Goal: Task Accomplishment & Management: Use online tool/utility

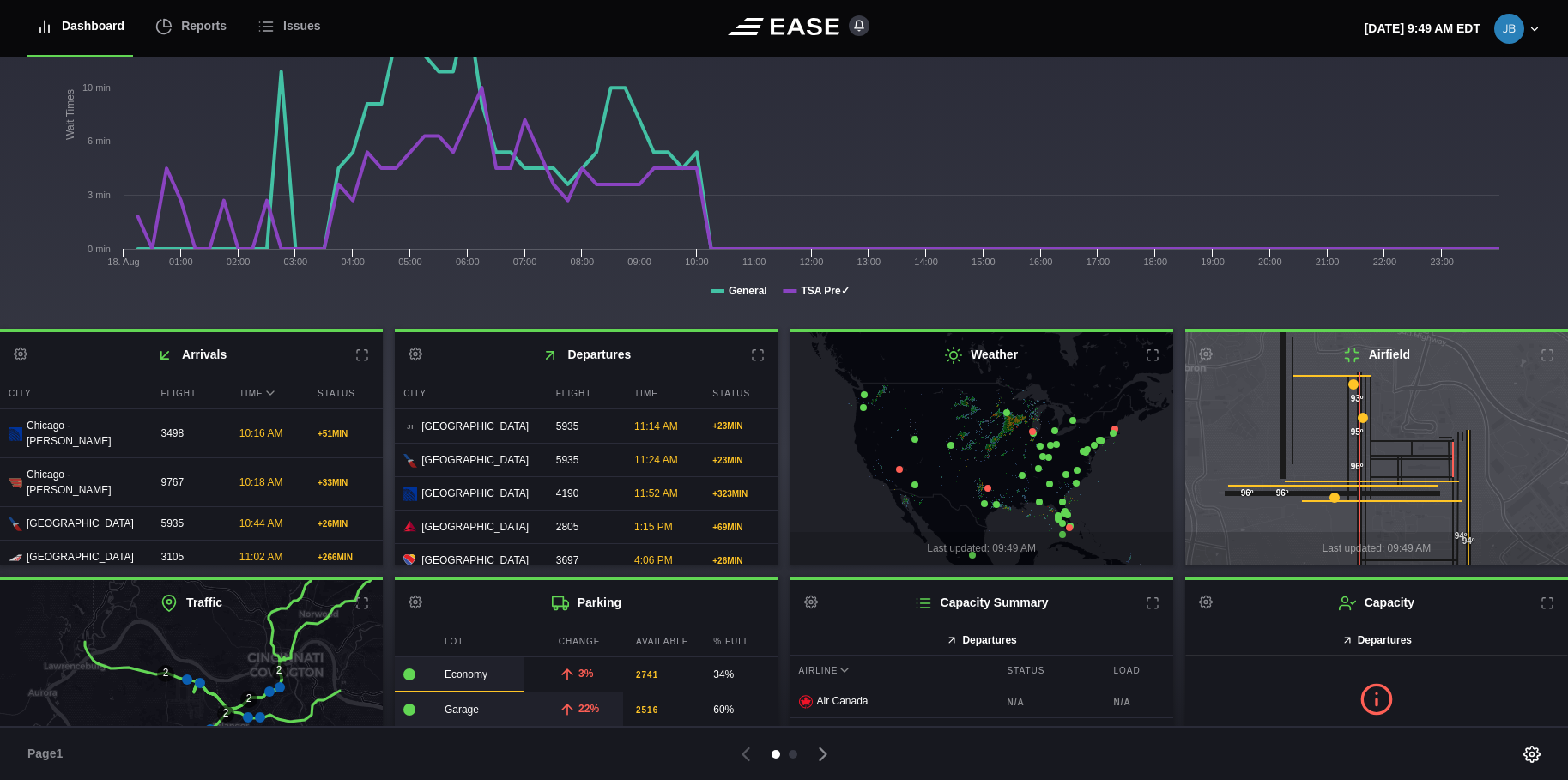
scroll to position [260, 0]
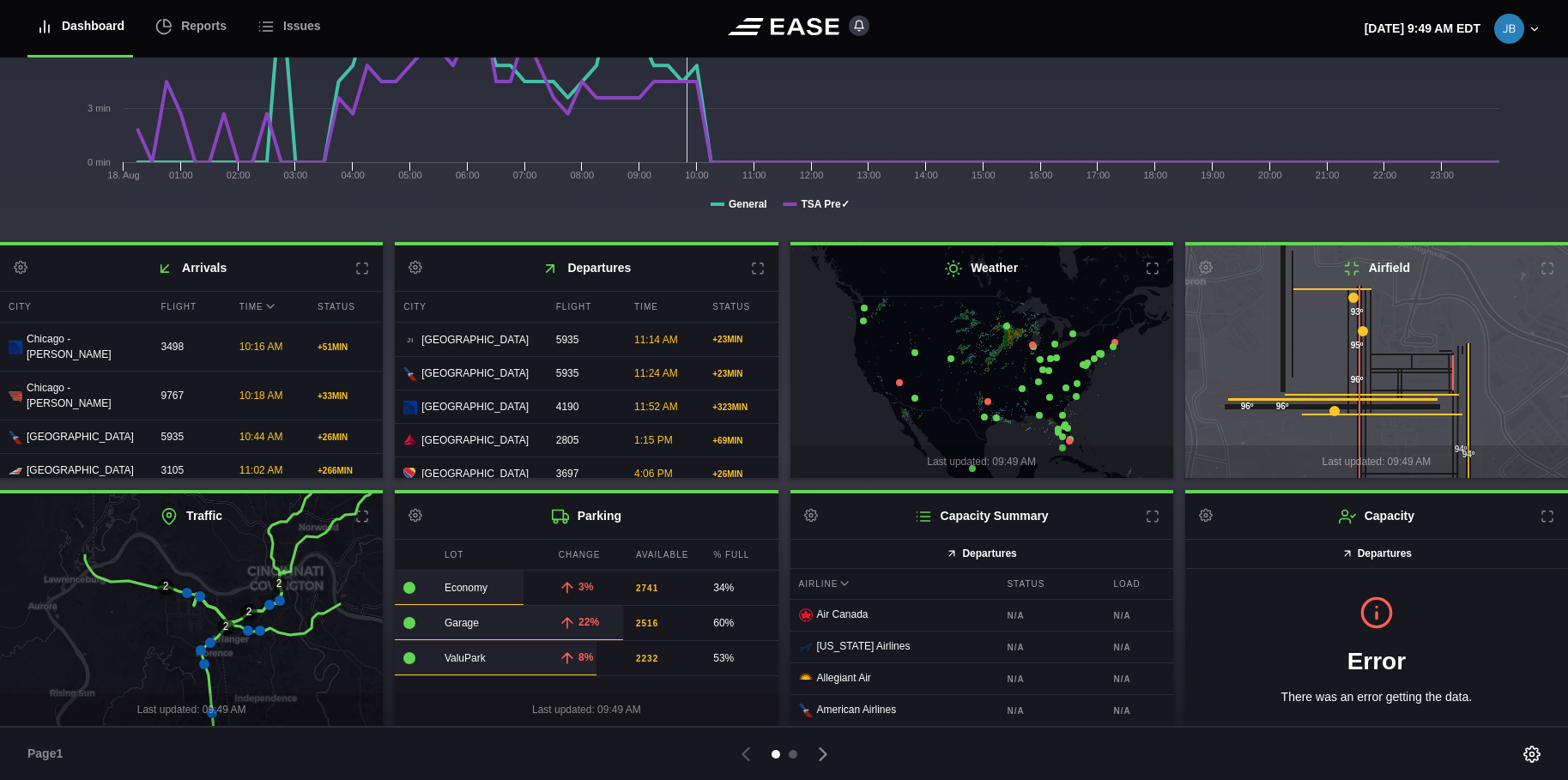
click at [794, 753] on div at bounding box center [793, 754] width 9 height 9
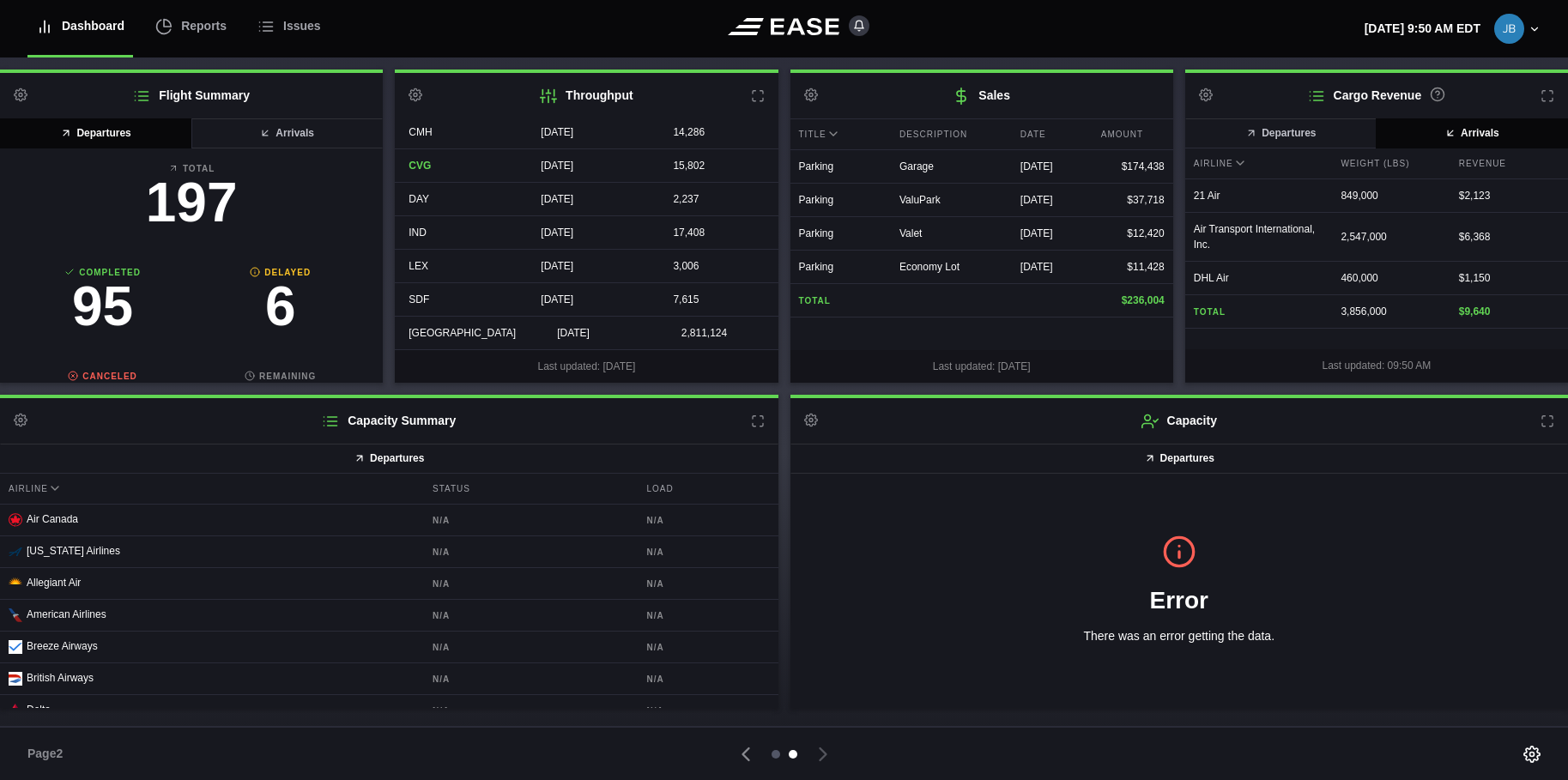
click at [776, 753] on div at bounding box center [776, 754] width 9 height 9
